Goal: Information Seeking & Learning: Understand process/instructions

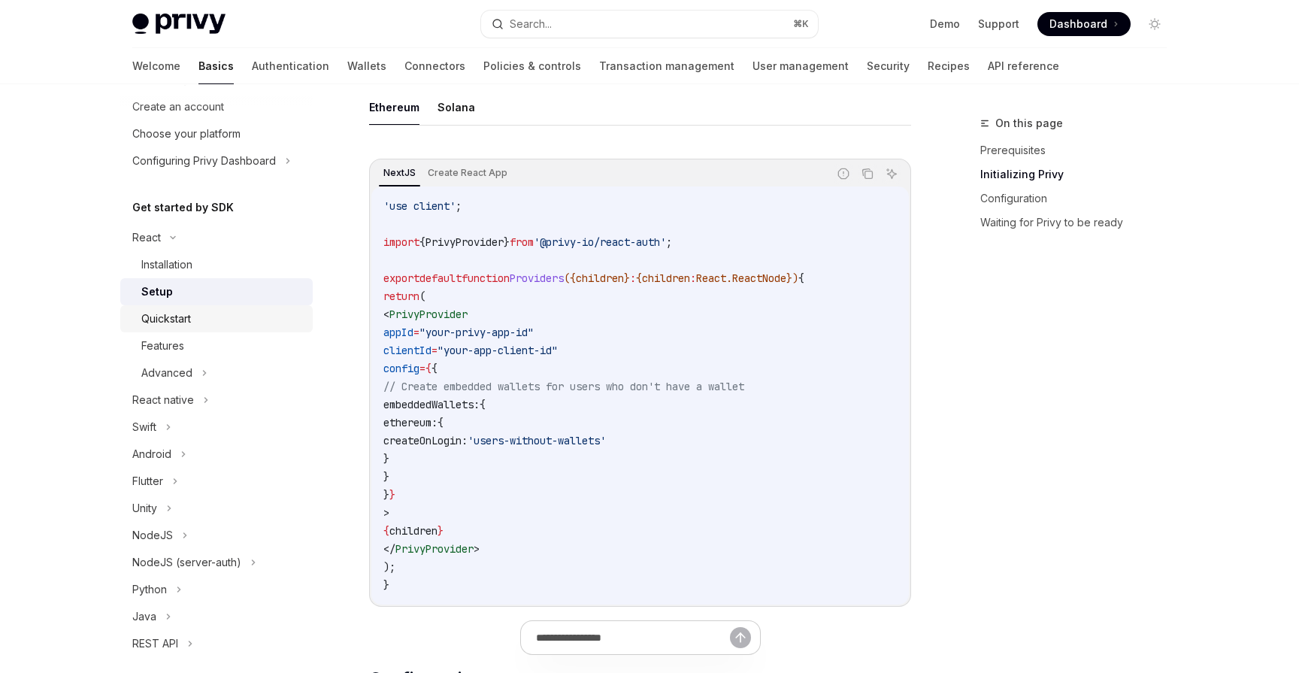
scroll to position [62, 0]
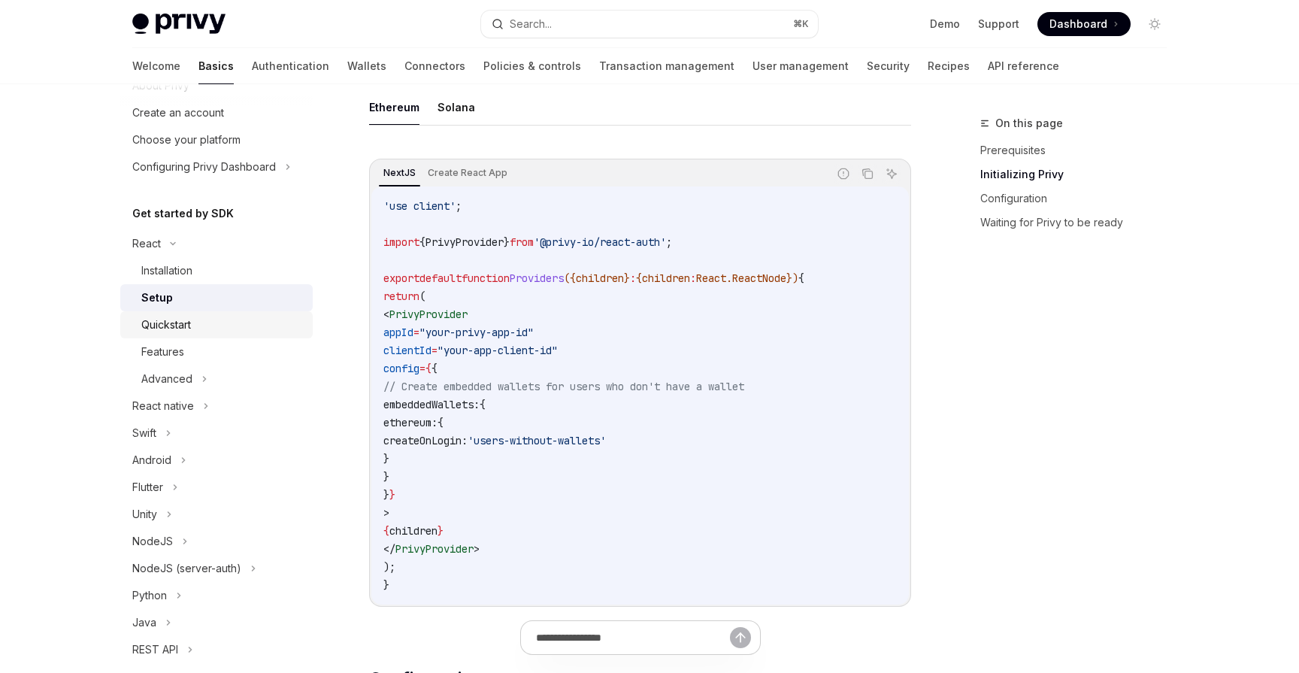
click at [177, 323] on div "Quickstart" at bounding box center [166, 325] width 50 height 18
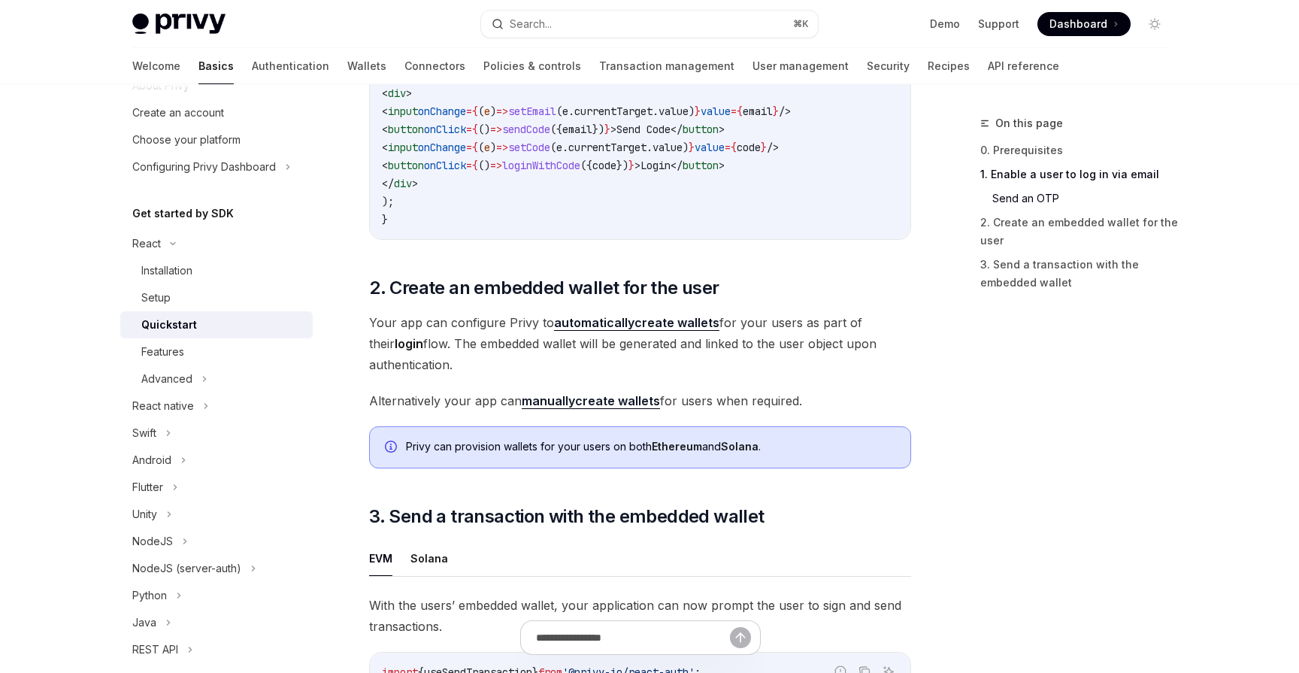
scroll to position [915, 0]
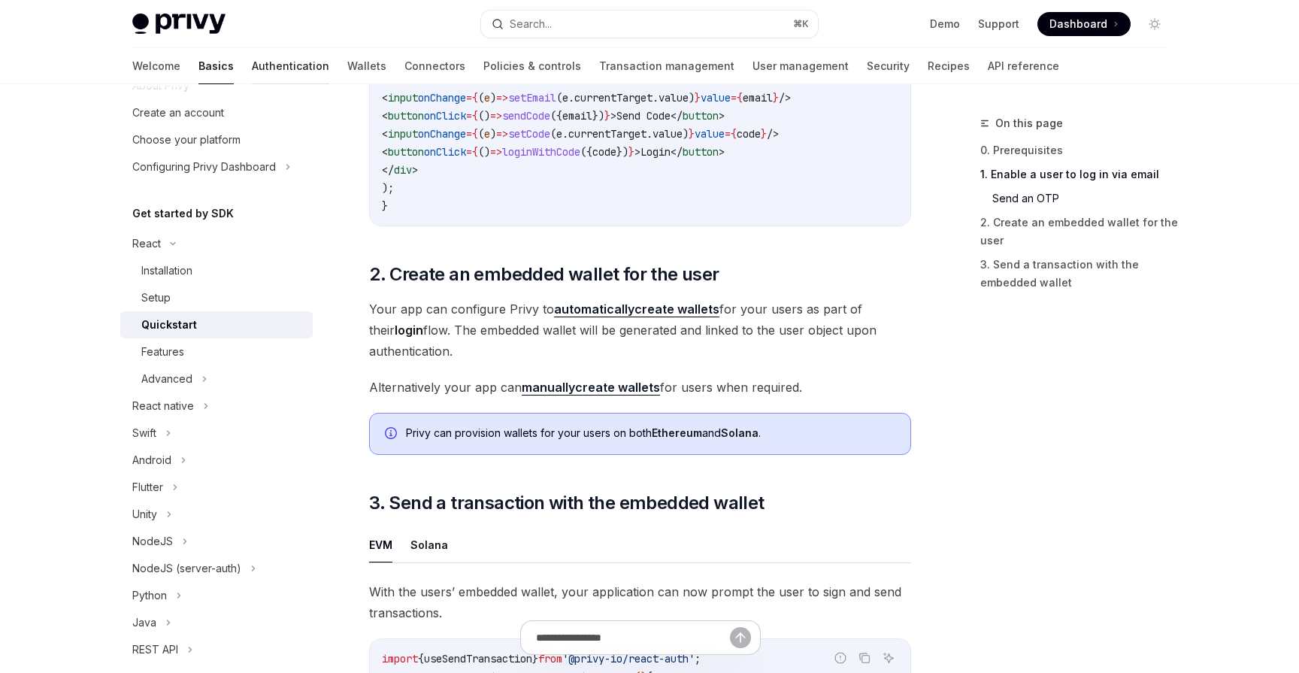
click at [252, 71] on link "Authentication" at bounding box center [290, 66] width 77 height 36
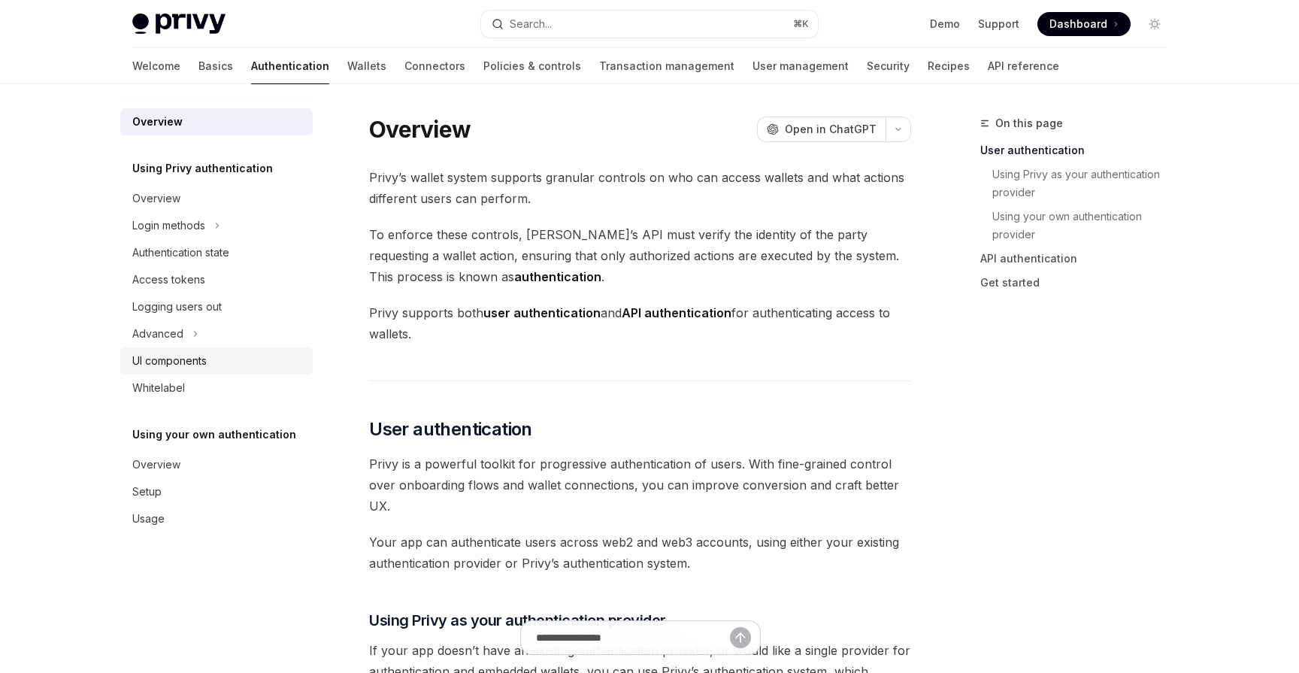
click at [173, 359] on div "UI components" at bounding box center [169, 361] width 74 height 18
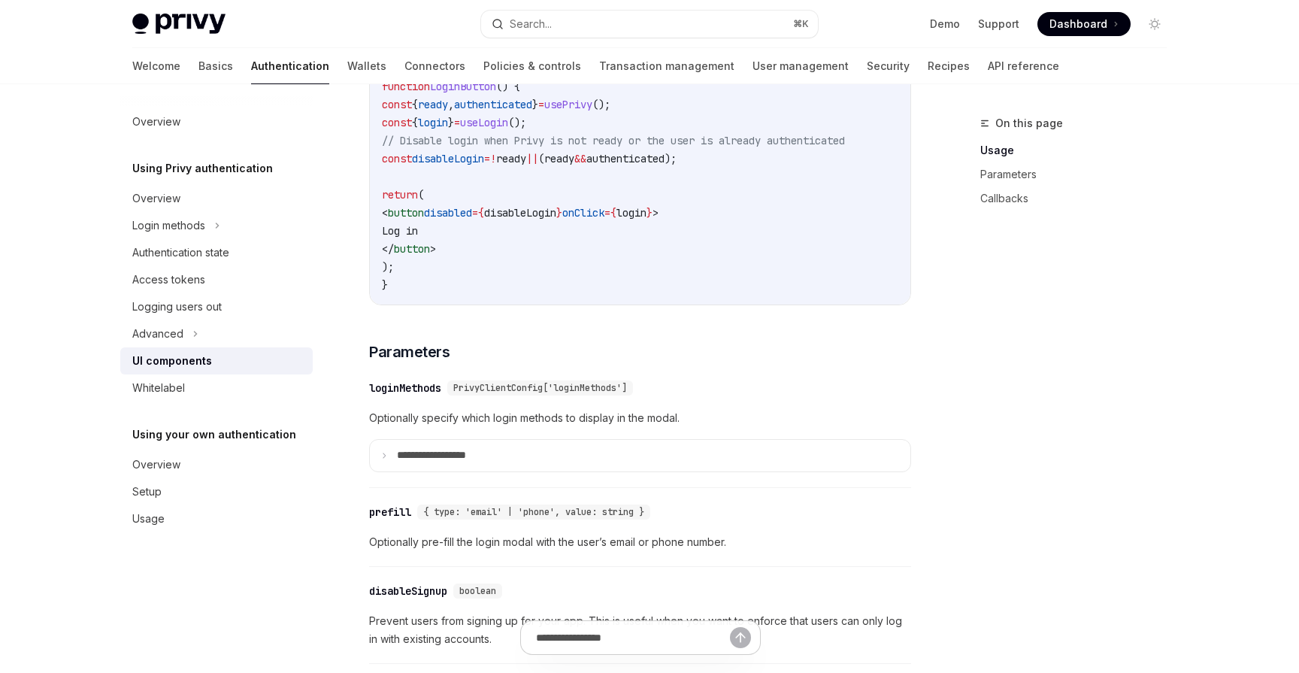
scroll to position [1137, 0]
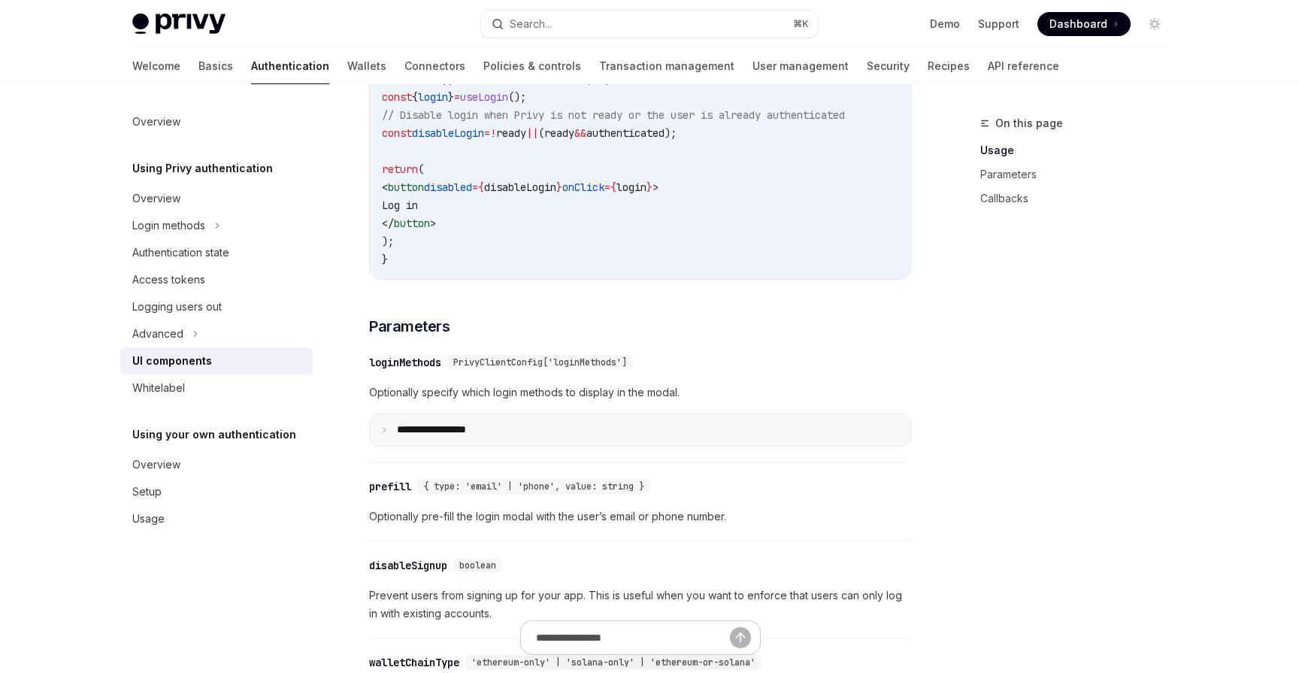
click at [383, 434] on icon at bounding box center [384, 430] width 8 height 8
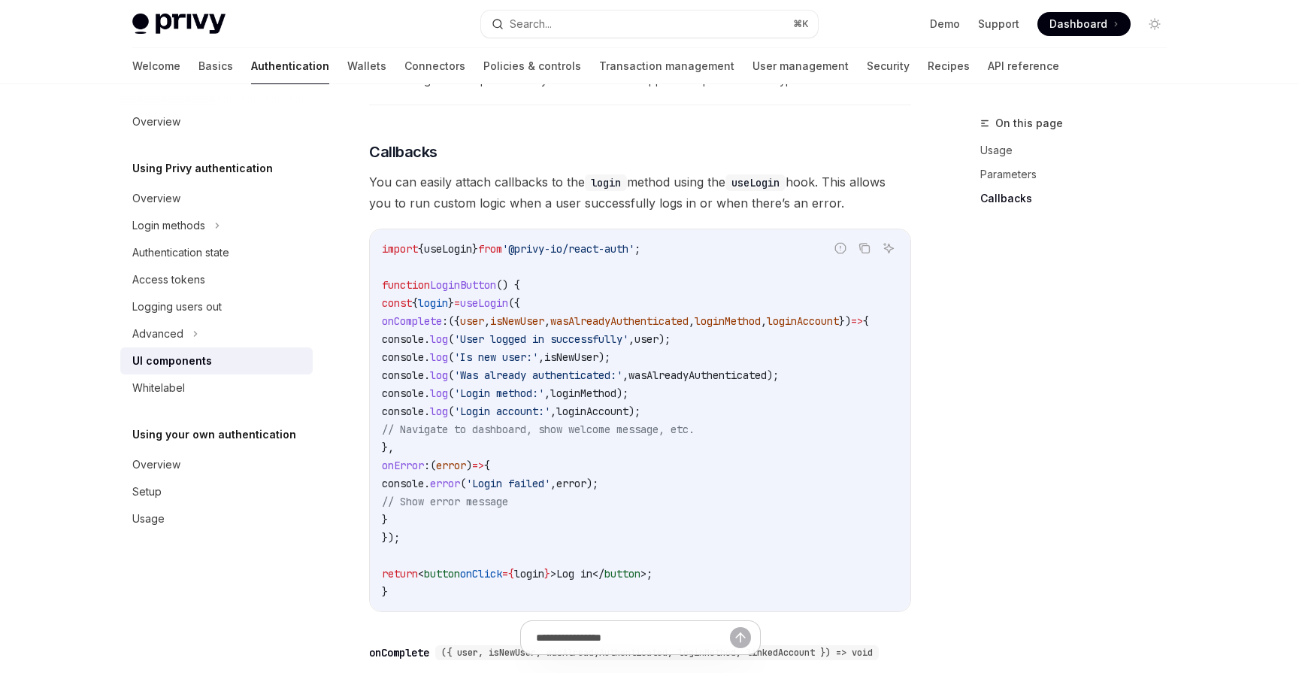
scroll to position [2567, 0]
click at [171, 286] on div "Access tokens" at bounding box center [168, 280] width 73 height 18
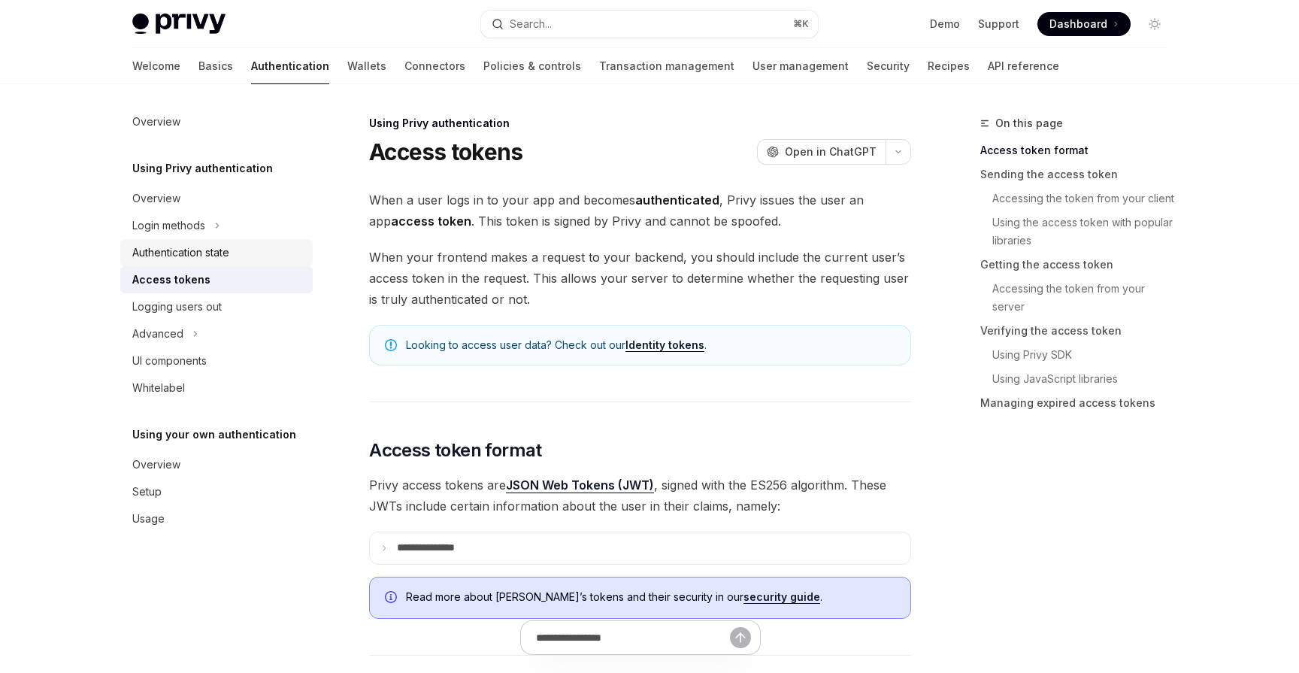
click at [184, 259] on div "Authentication state" at bounding box center [180, 253] width 97 height 18
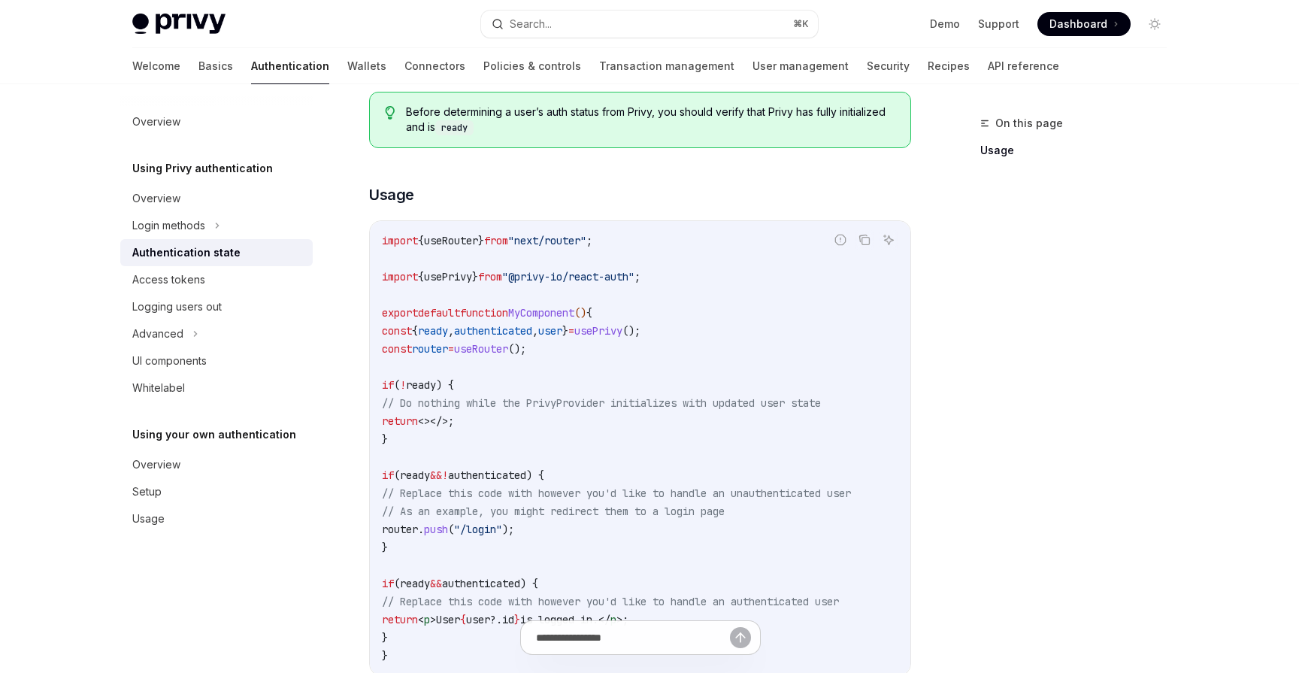
scroll to position [349, 0]
click at [172, 353] on div "UI components" at bounding box center [169, 361] width 74 height 18
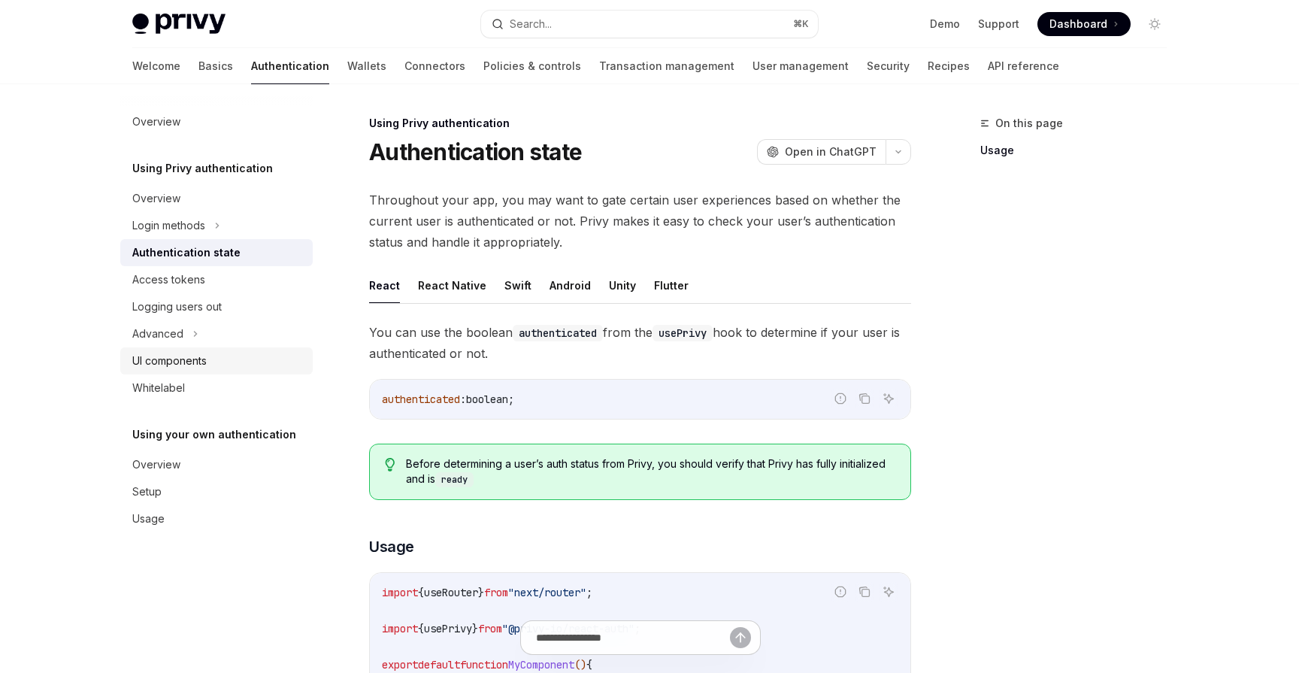
type textarea "*"
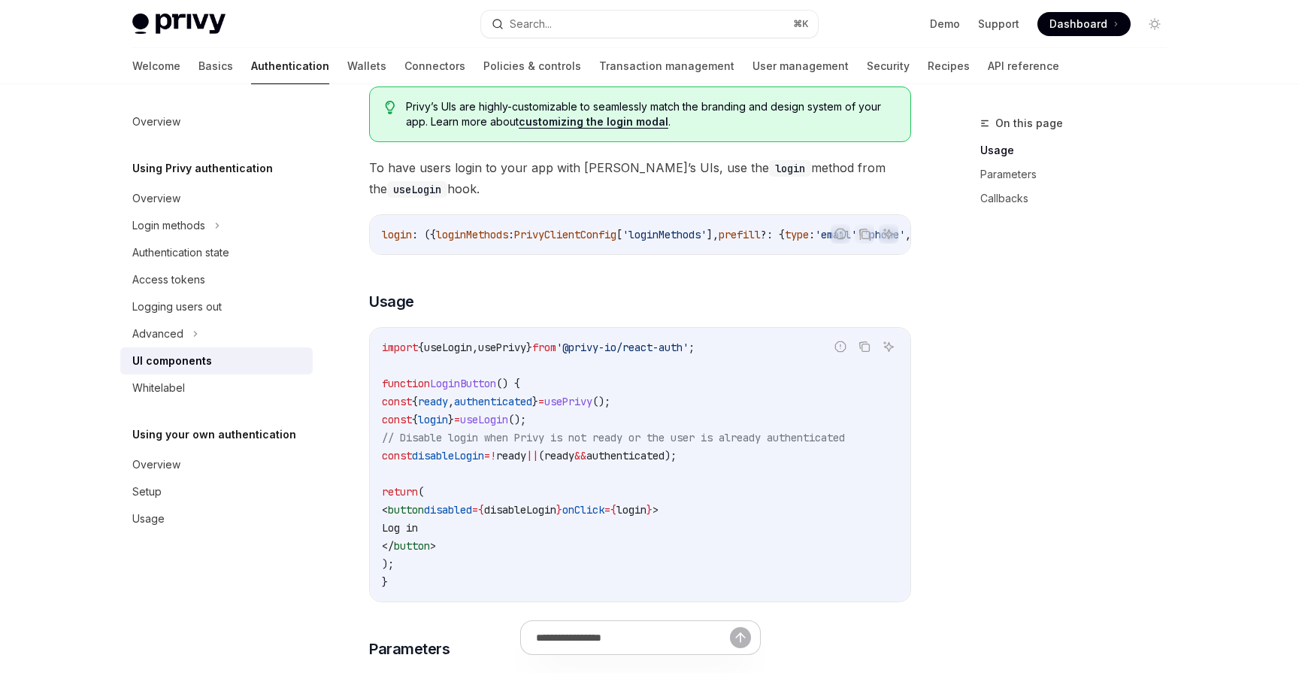
scroll to position [816, 0]
drag, startPoint x: 718, startPoint y: 350, endPoint x: 369, endPoint y: 358, distance: 348.9
click at [369, 358] on div "Report incorrect code Copy Ask AI import { useLogin , usePrivy } from '@privy-i…" at bounding box center [640, 463] width 542 height 275
copy span "import { useLogin , usePrivy } from '@privy-io/react-auth' ;"
drag, startPoint x: 423, startPoint y: 410, endPoint x: 625, endPoint y: 429, distance: 203.0
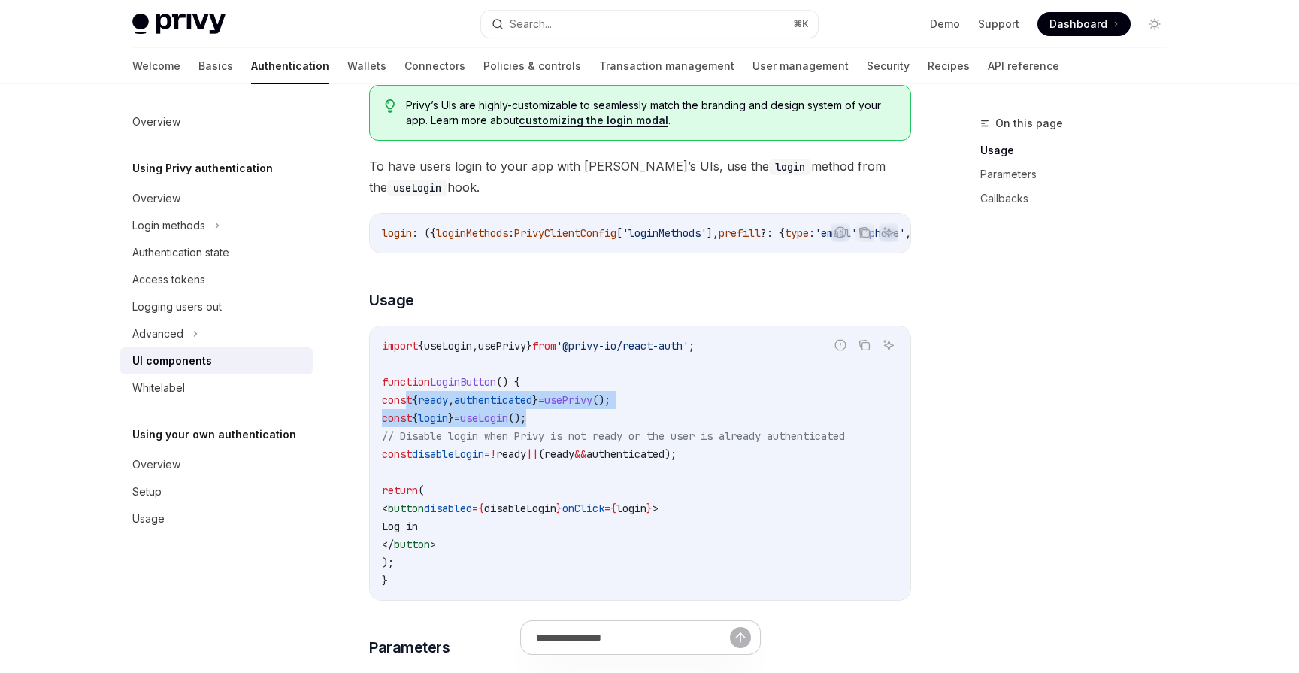
click at [625, 429] on code "import { useLogin , usePrivy } from '@privy-io/react-auth' ; function LoginButt…" at bounding box center [640, 463] width 516 height 253
copy code "const { ready , authenticated } = usePrivy (); const { login } = useLogin ();"
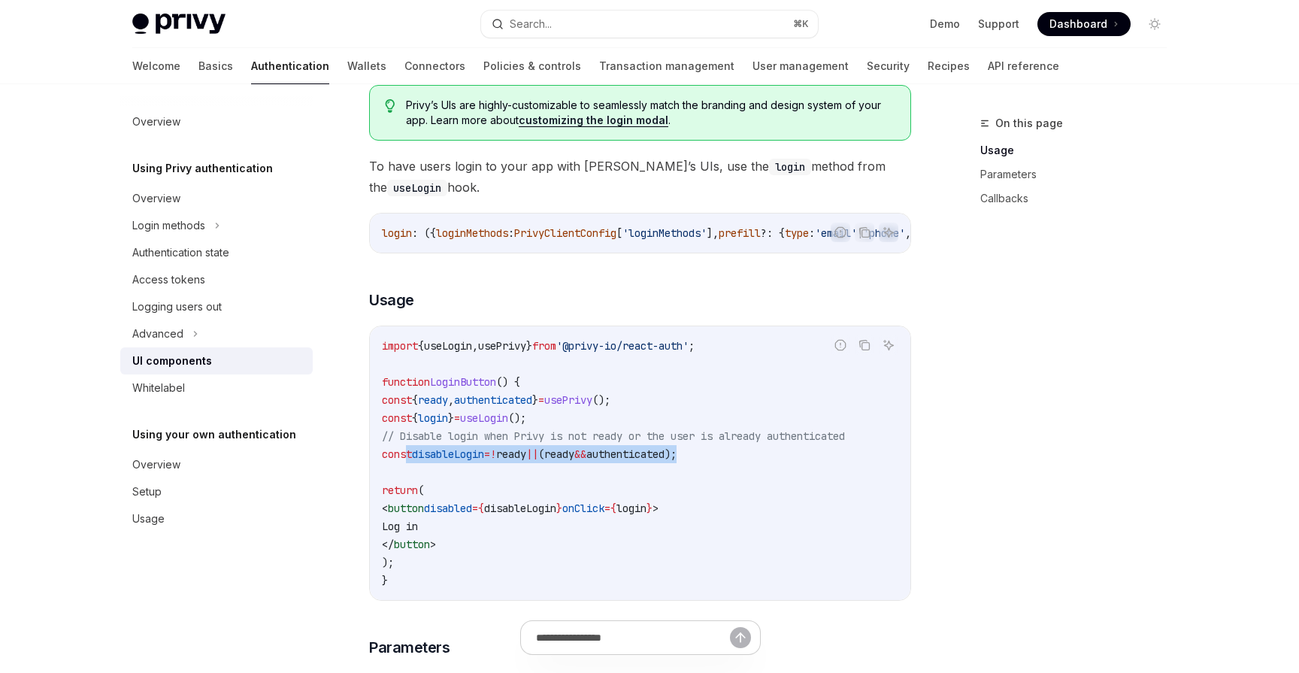
drag, startPoint x: 407, startPoint y: 462, endPoint x: 771, endPoint y: 453, distance: 364.7
click at [771, 453] on code "import { useLogin , usePrivy } from '@privy-io/react-auth' ; function LoginButt…" at bounding box center [640, 463] width 516 height 253
copy span "const disableLogin = ! ready || ( ready && authenticated );"
drag, startPoint x: 482, startPoint y: 515, endPoint x: 626, endPoint y: 516, distance: 144.3
click at [625, 515] on span "< button disabled = { disableLogin } onClick = { login } >" at bounding box center [520, 508] width 277 height 14
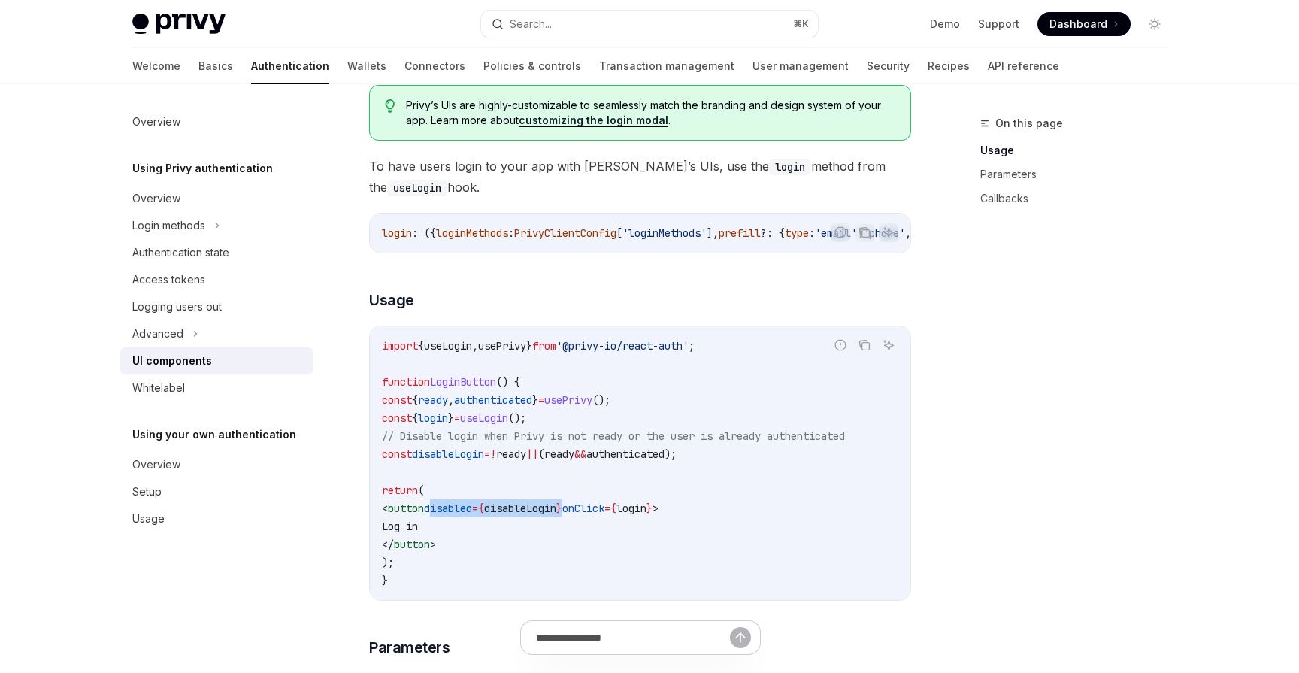
copy span "disabled = { disableLogin }"
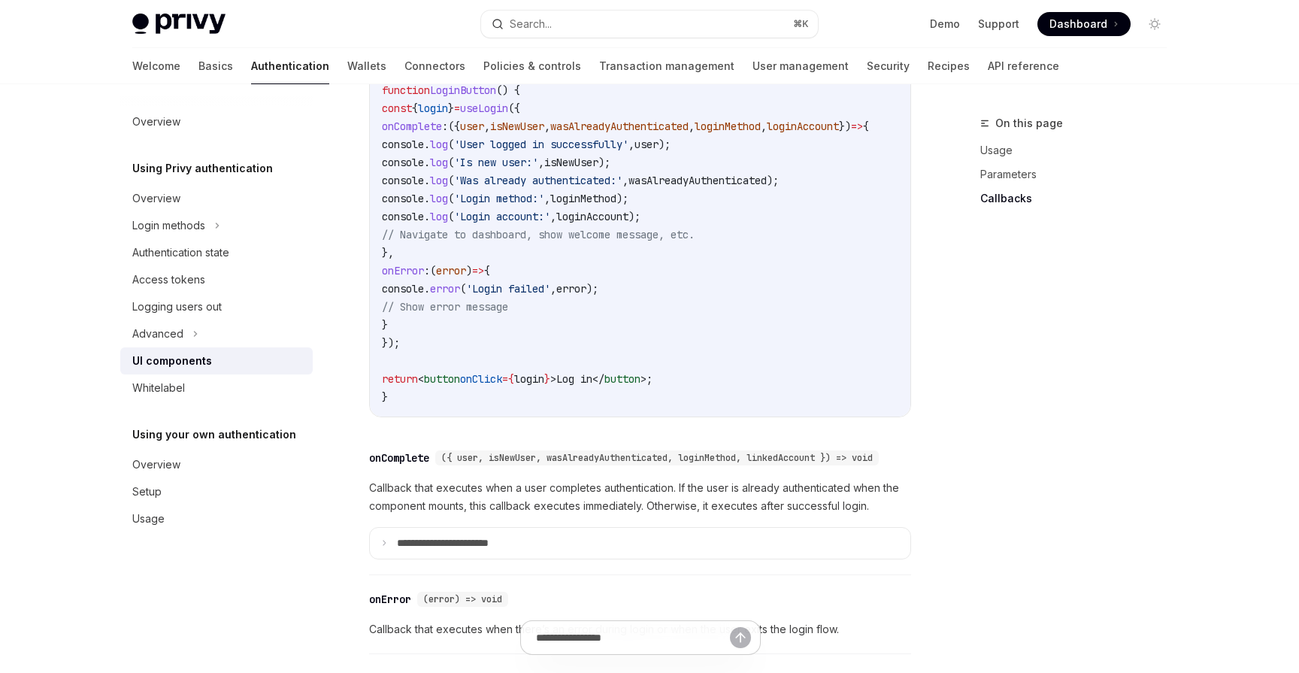
scroll to position [1976, 0]
